Goal: Find specific page/section: Find specific page/section

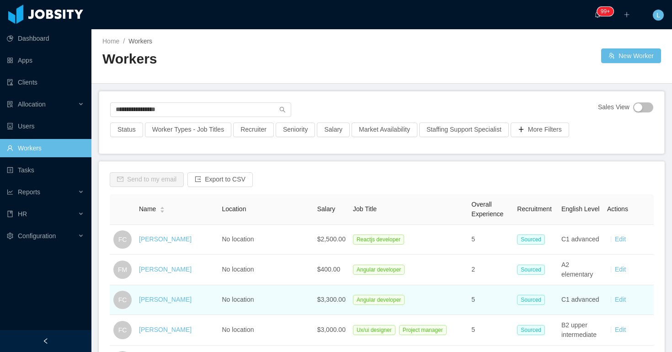
type input "**********"
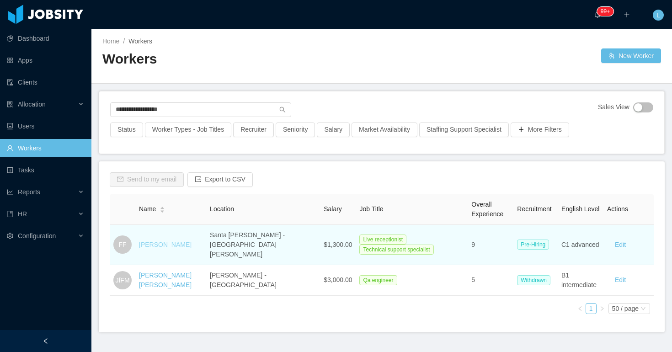
click at [165, 241] on link "[PERSON_NAME]" at bounding box center [165, 244] width 53 height 7
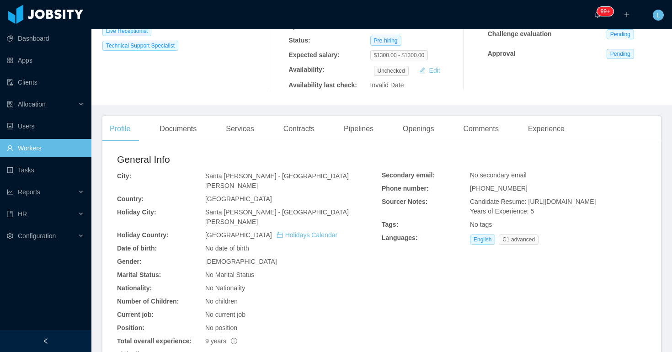
scroll to position [196, 0]
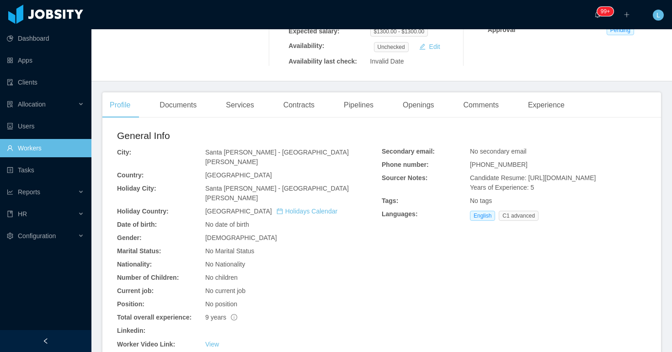
click at [334, 105] on div "Profile Documents Services Contracts Pipelines Openings Comments Experience" at bounding box center [336, 105] width 469 height 26
click at [355, 108] on div "Pipelines" at bounding box center [358, 105] width 44 height 26
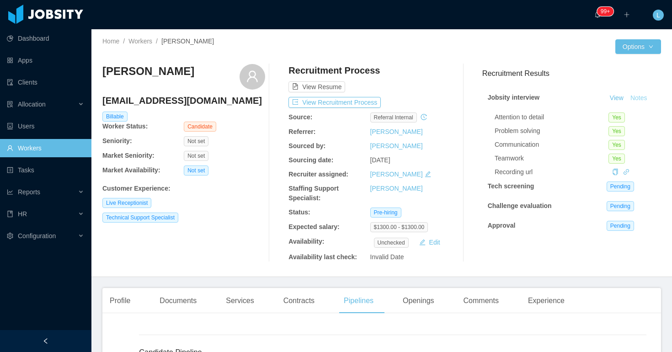
click at [637, 99] on button "Notes" at bounding box center [638, 98] width 24 height 11
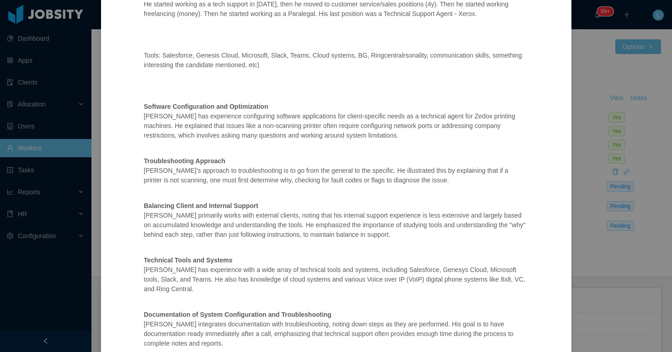
scroll to position [249, 0]
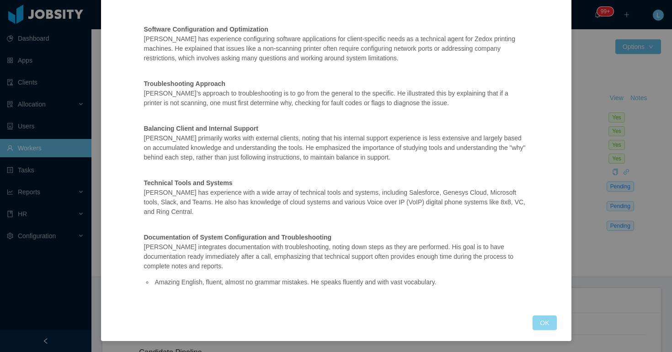
click at [546, 319] on button "OK" at bounding box center [544, 322] width 24 height 15
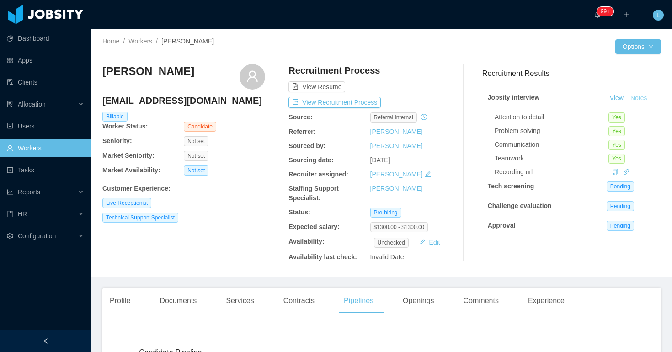
scroll to position [203, 0]
click at [148, 38] on link "Workers" at bounding box center [140, 40] width 24 height 7
